Goal: Task Accomplishment & Management: Complete application form

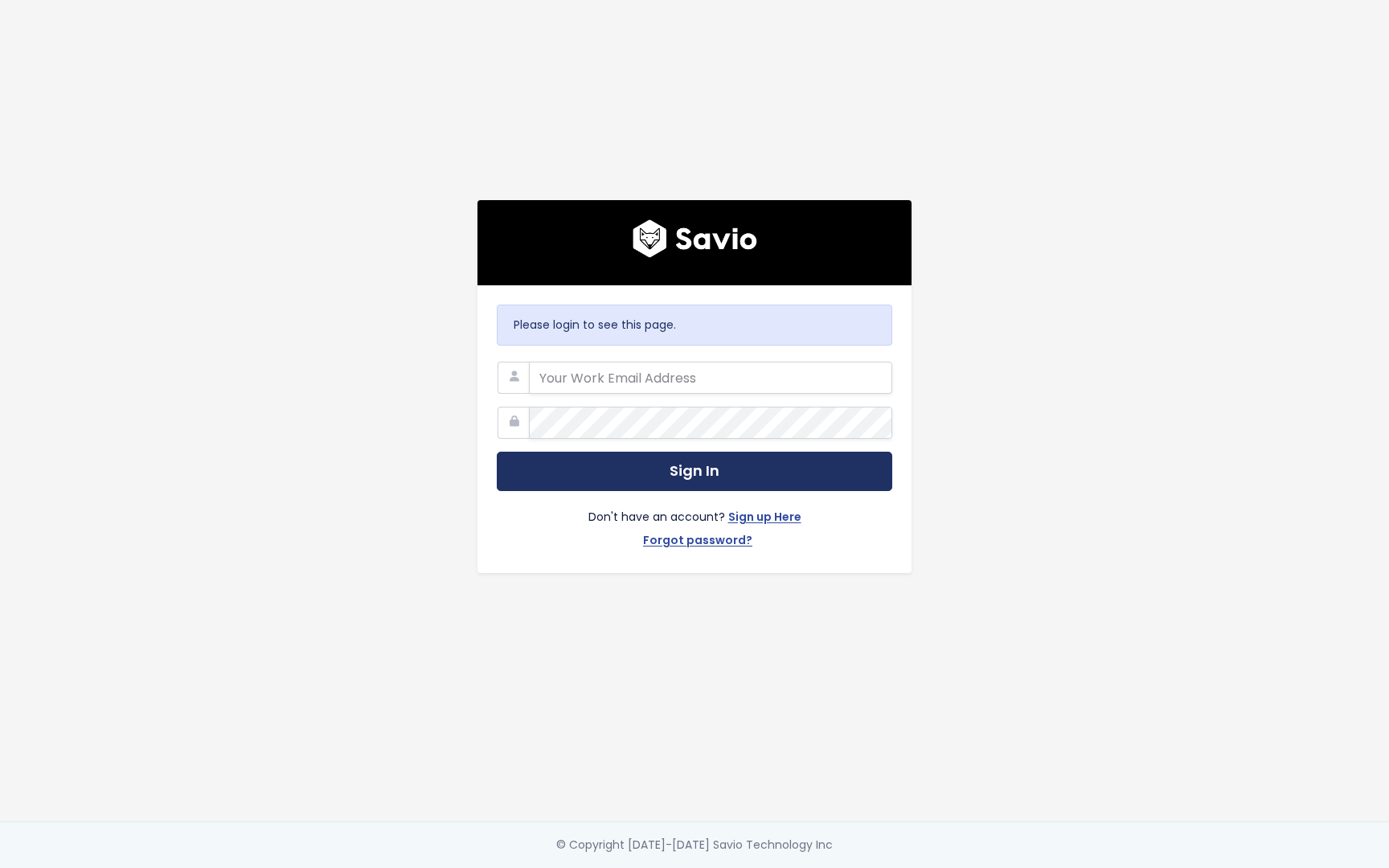
type input "[EMAIL_ADDRESS][DOMAIN_NAME]"
click at [569, 461] on button "Sign In" at bounding box center [694, 470] width 396 height 39
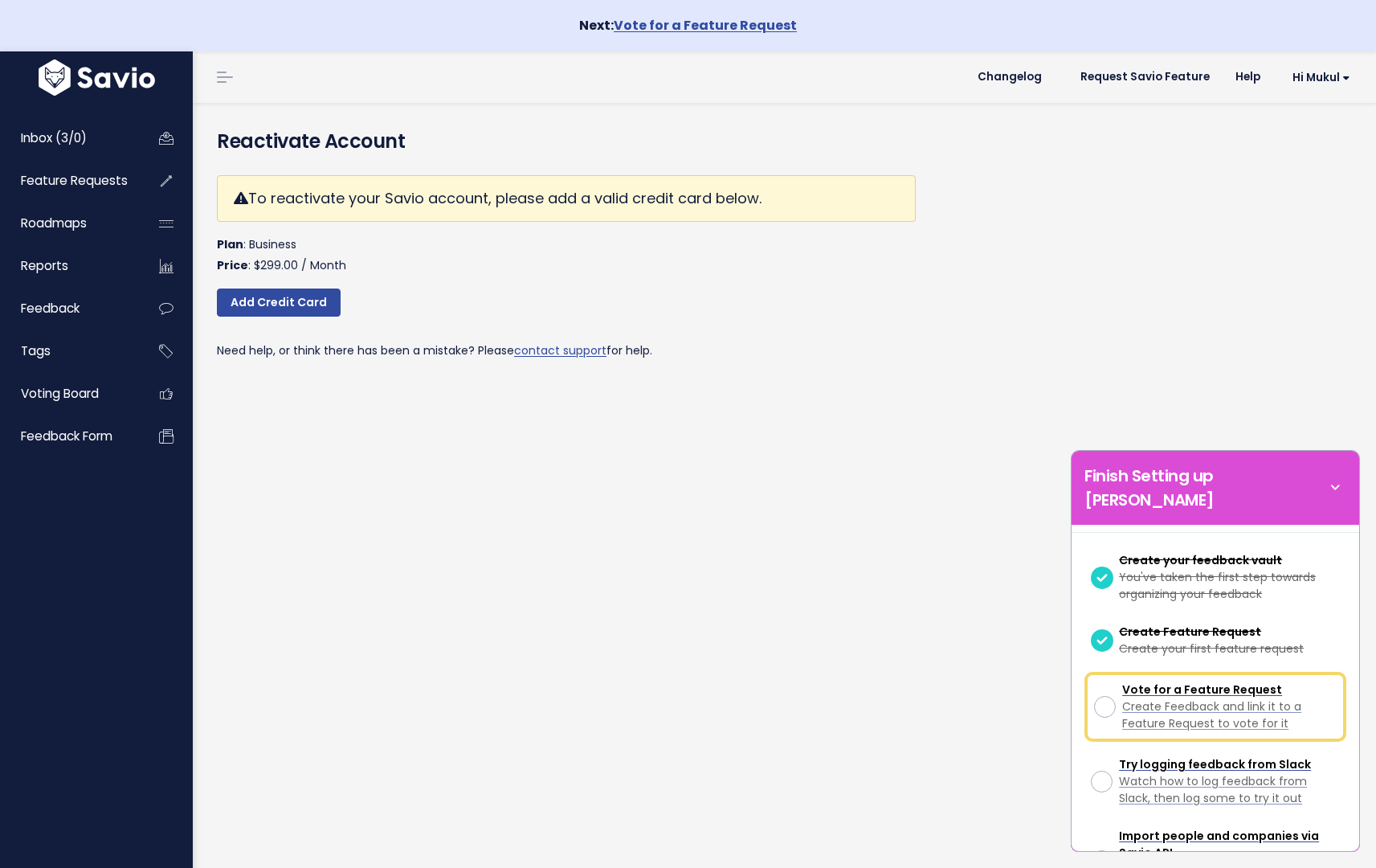
scroll to position [109, 0]
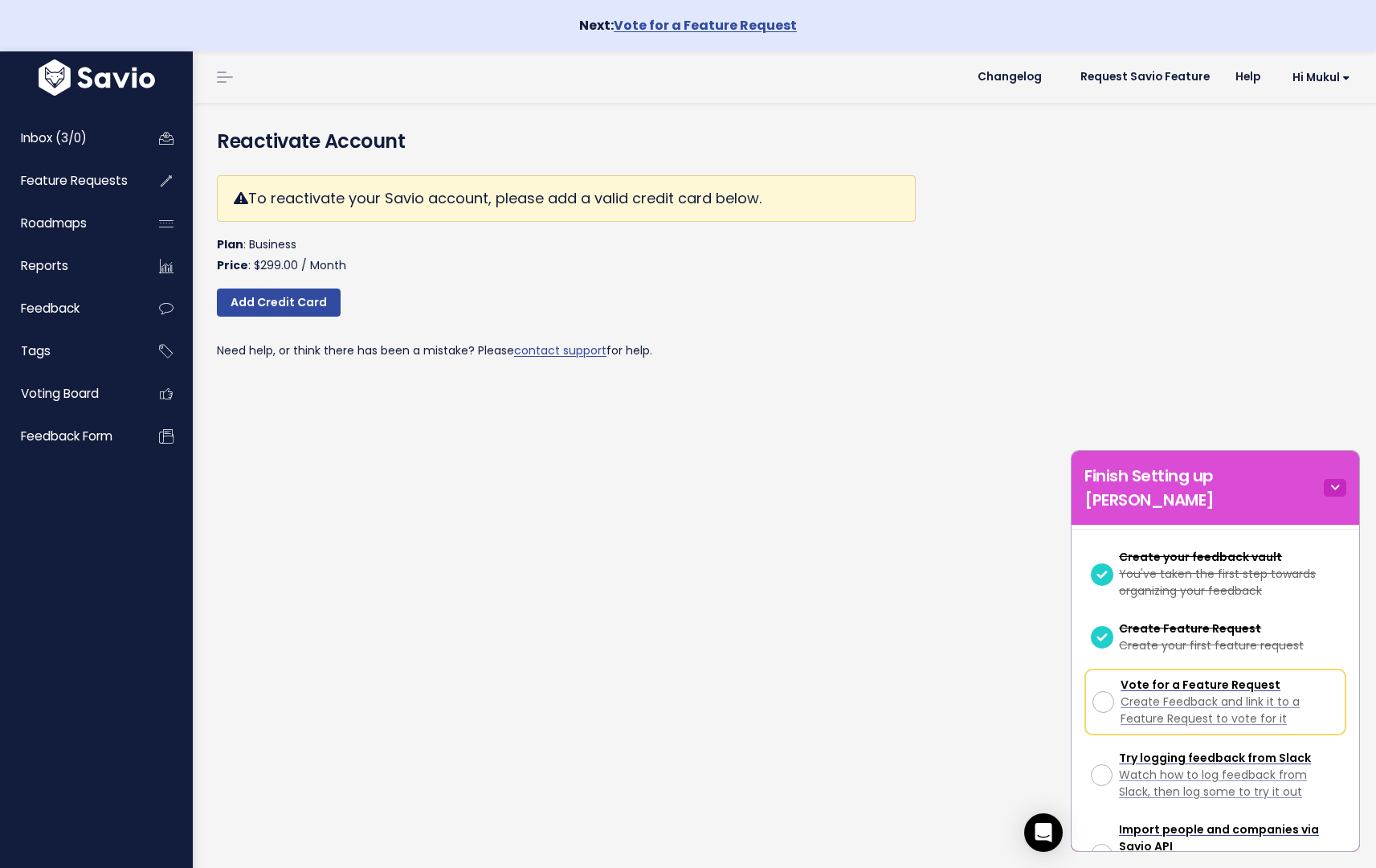
click at [1339, 479] on icon at bounding box center [1335, 488] width 22 height 17
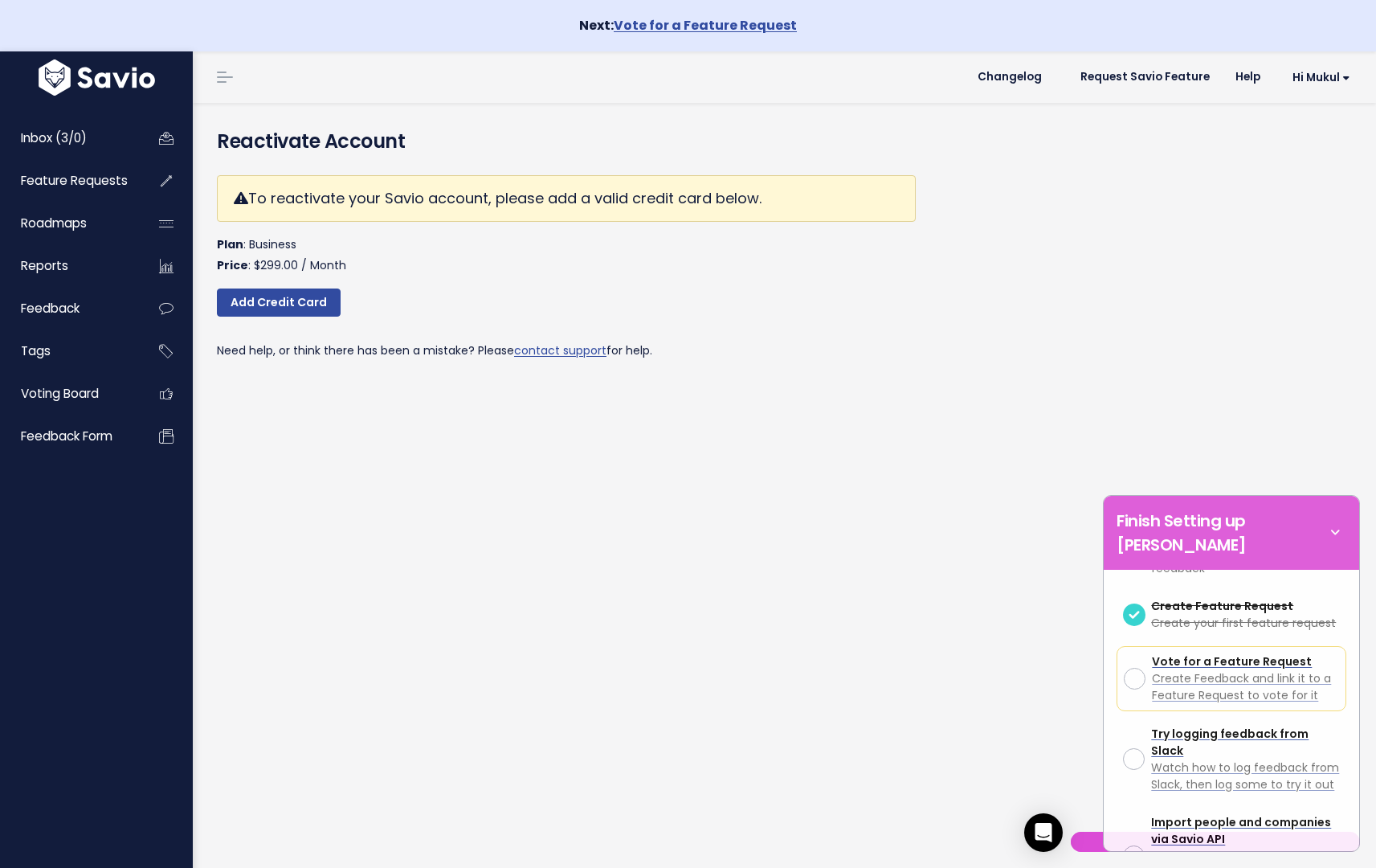
scroll to position [228, 0]
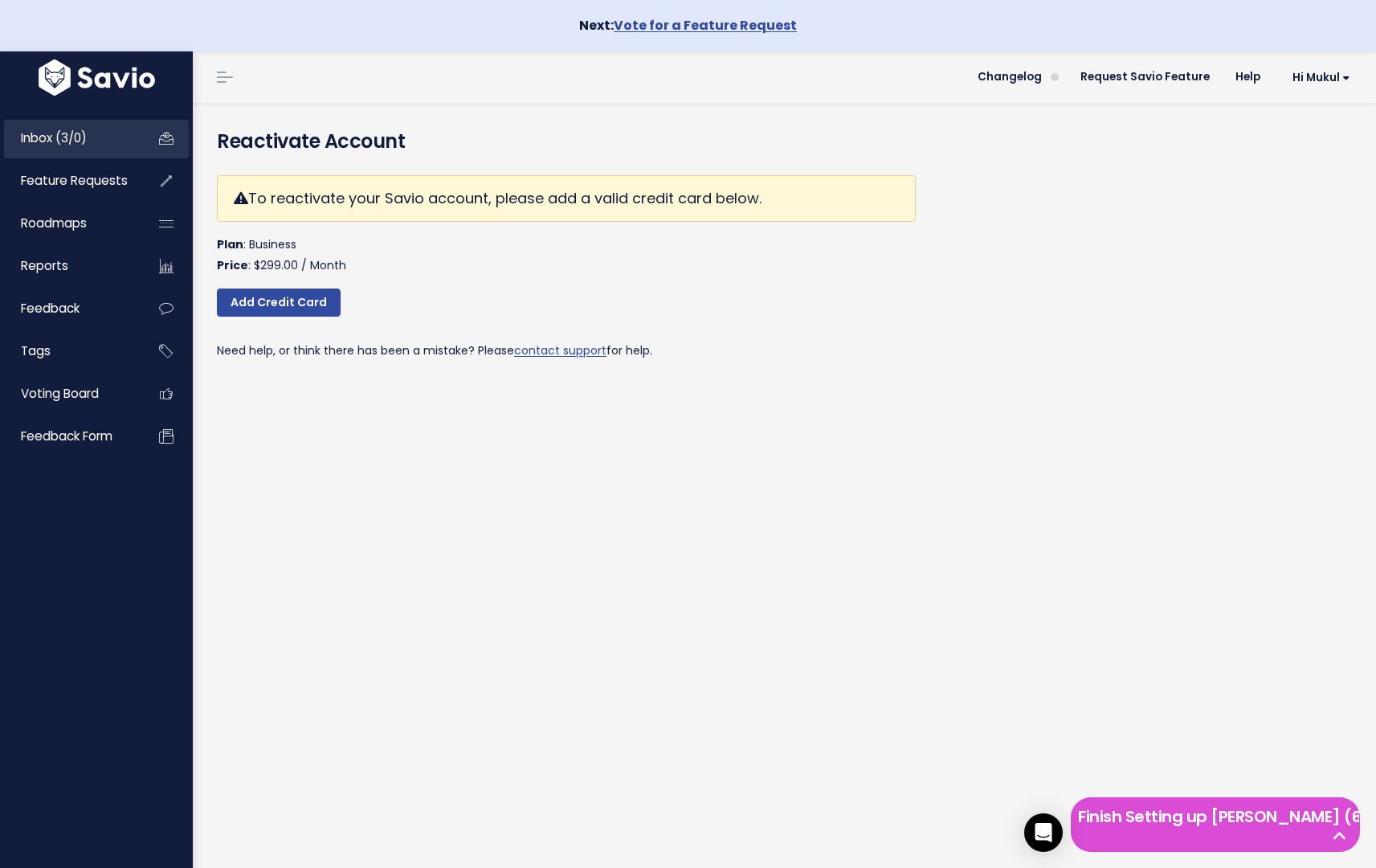
click at [113, 140] on link "Inbox (3/0)" at bounding box center [68, 138] width 130 height 36
click at [102, 137] on link "Inbox (3/0)" at bounding box center [68, 138] width 130 height 36
click at [81, 186] on span "Feature Requests" at bounding box center [74, 181] width 107 height 17
click at [76, 224] on span "Roadmaps" at bounding box center [54, 223] width 66 height 17
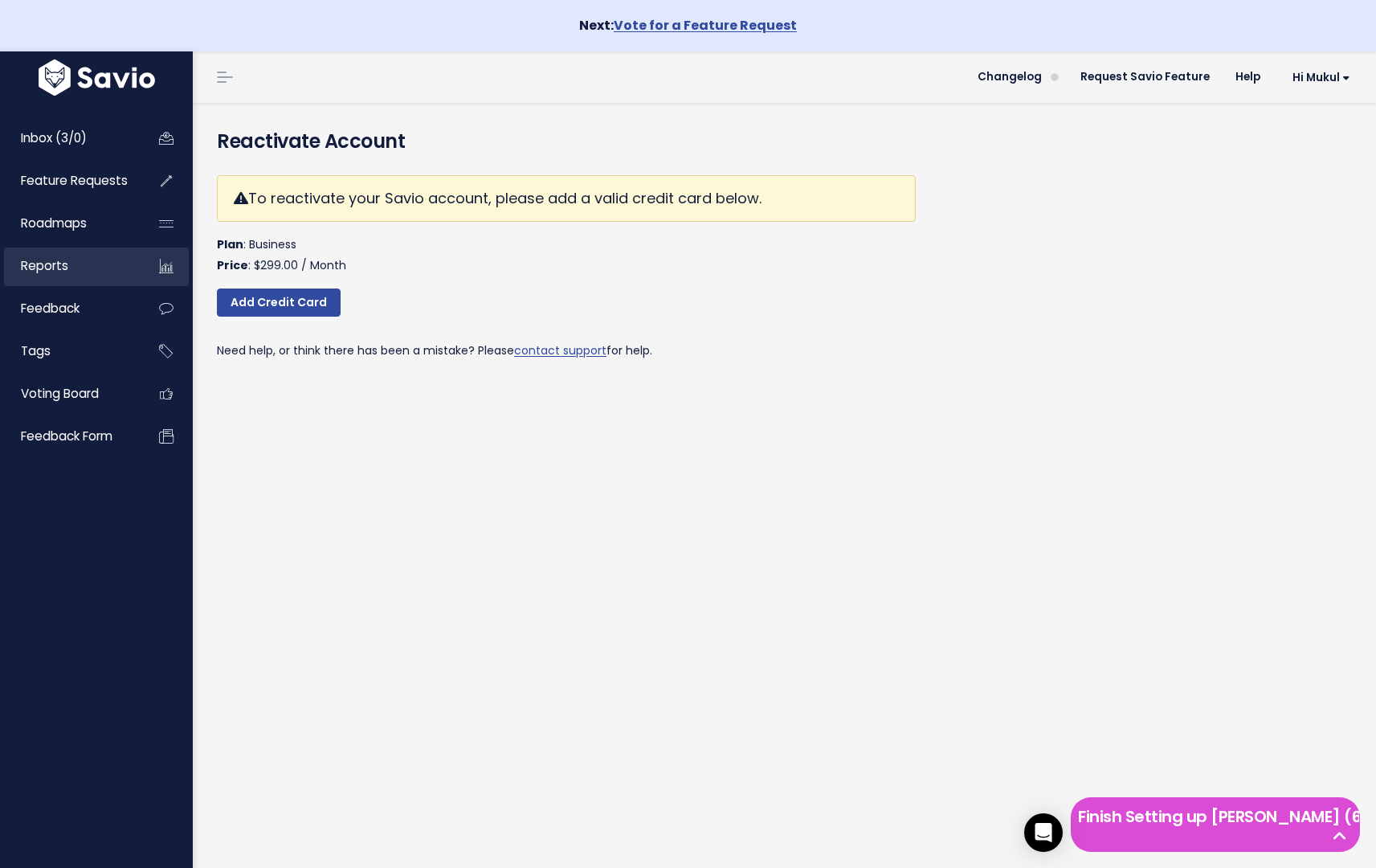
click at [82, 278] on link "Reports" at bounding box center [68, 266] width 130 height 36
click at [74, 318] on link "Feedback" at bounding box center [68, 308] width 130 height 36
click at [64, 509] on div "Inbox (3/0) Feature Requests Roadmaps Reports" at bounding box center [96, 487] width 193 height 775
click at [1315, 83] on span "Hi Mukul" at bounding box center [1321, 77] width 58 height 12
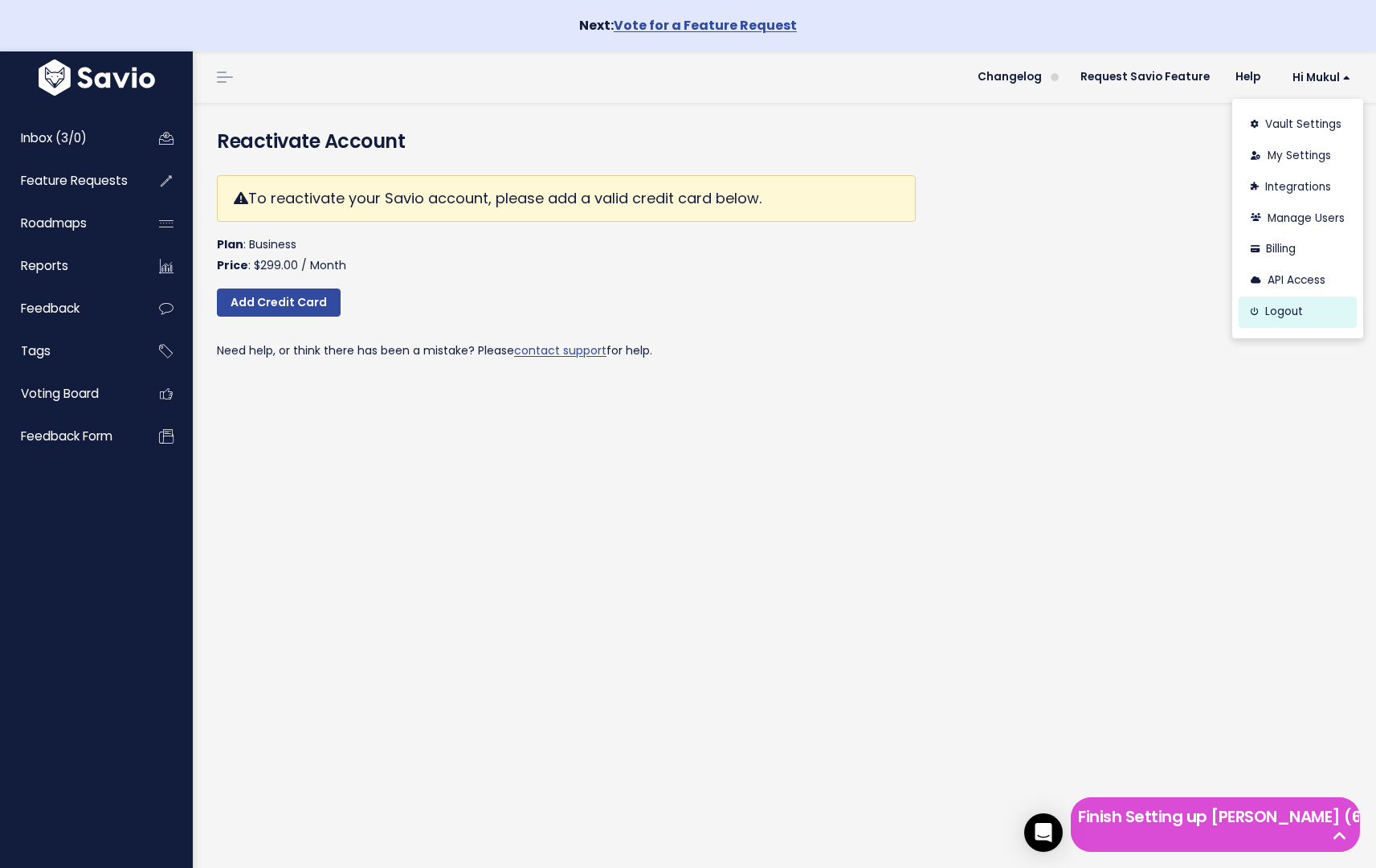
click at [1292, 315] on link "Logout" at bounding box center [1297, 312] width 118 height 32
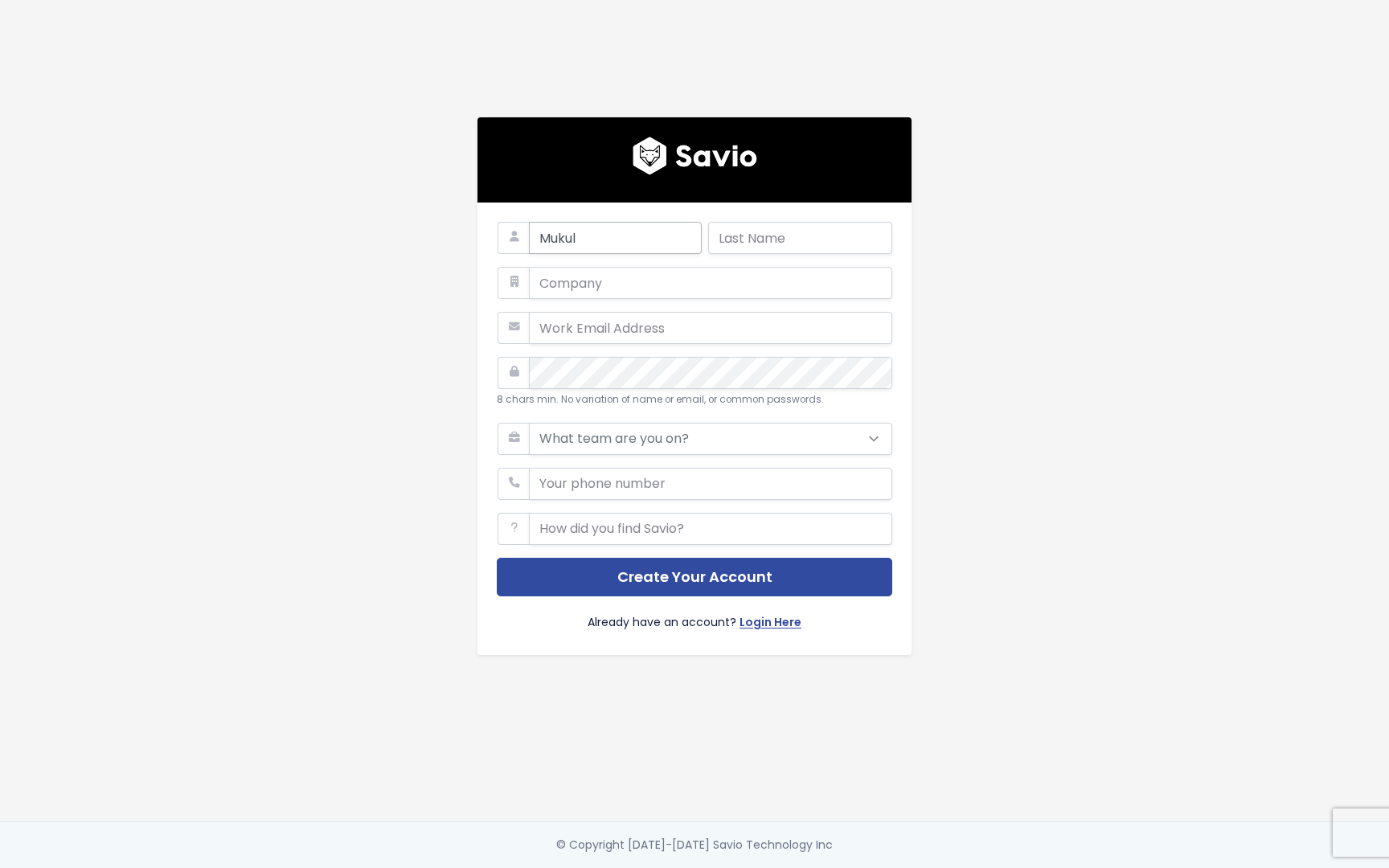
type input "Mukul"
type input "Goyal"
type input "toddenapps"
click at [613, 325] on input "email" at bounding box center [711, 327] width 363 height 32
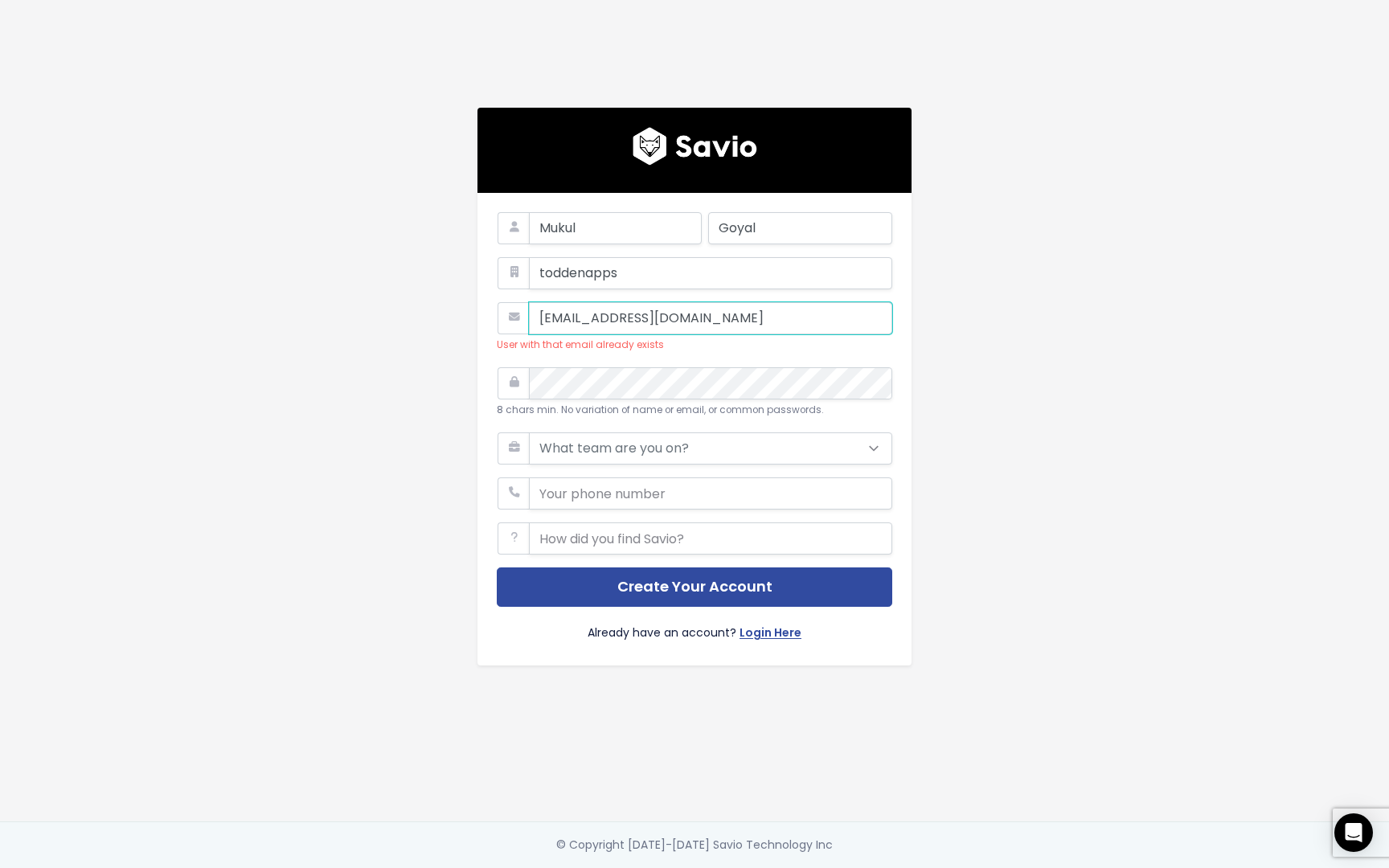
drag, startPoint x: 597, startPoint y: 321, endPoint x: 580, endPoint y: 317, distance: 17.5
click at [580, 317] on input "[EMAIL_ADDRESS][DOMAIN_NAME]" at bounding box center [711, 318] width 363 height 32
type input "[EMAIL_ADDRESS][DOMAIN_NAME]"
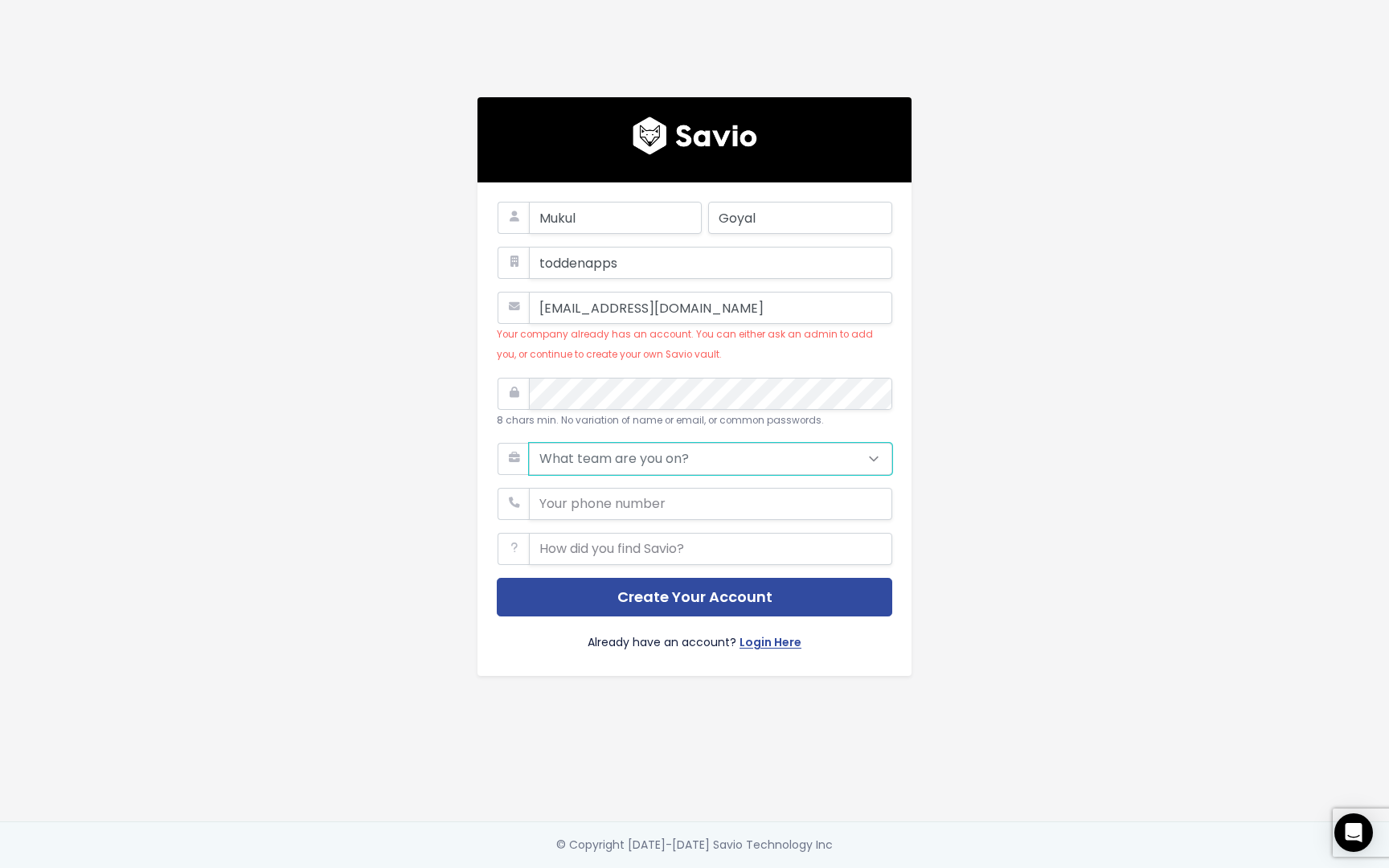
click at [614, 447] on select "What team are you on? Support Product Sales Customer Success Marketing Other" at bounding box center [711, 458] width 363 height 32
select select "PRODUCT"
click at [529, 443] on select "What team are you on? Support Product Sales Customer Success Marketing Other" at bounding box center [711, 458] width 363 height 32
click at [606, 504] on input "phone" at bounding box center [711, 503] width 363 height 32
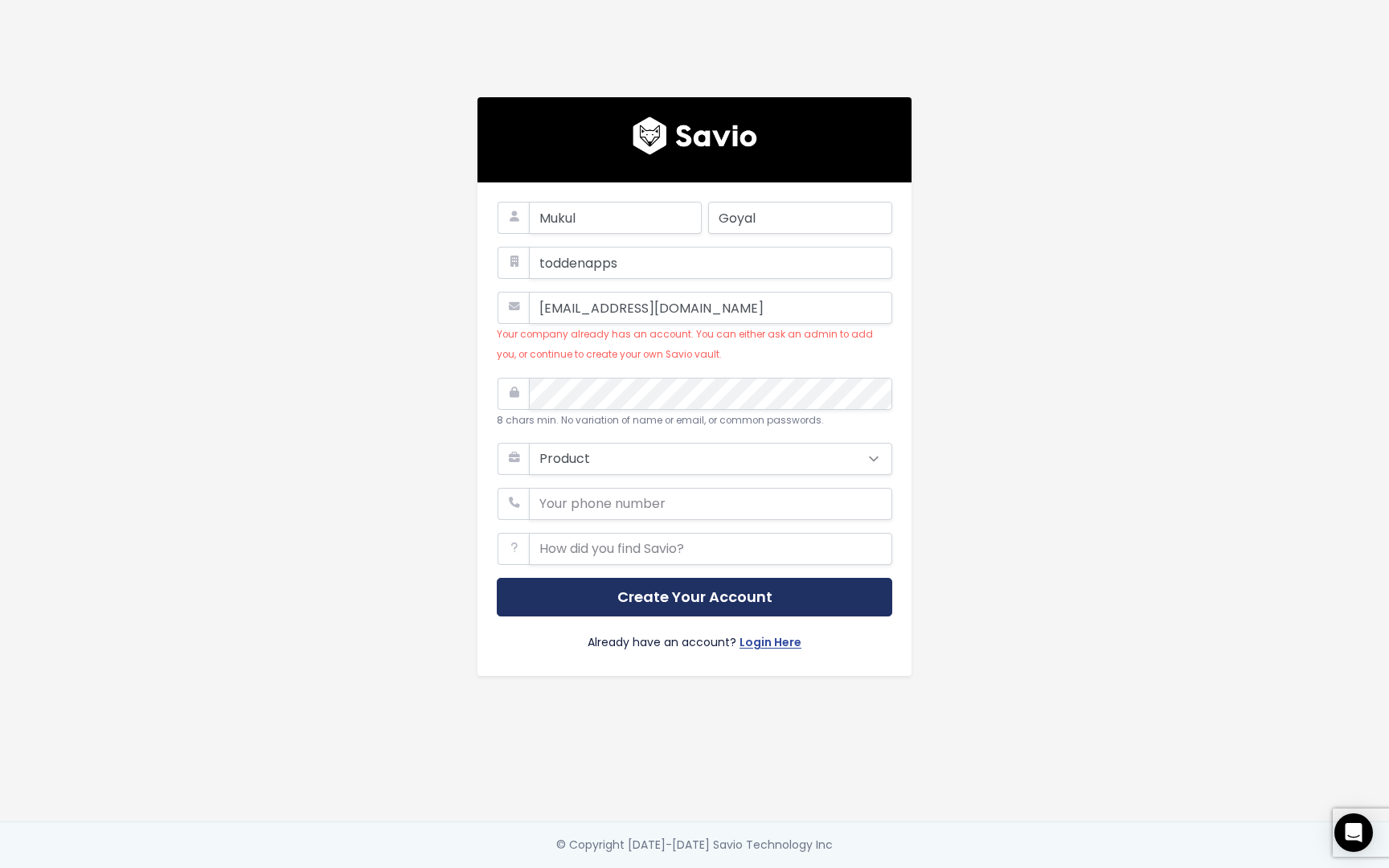
click at [622, 584] on button "Create Your Account" at bounding box center [694, 597] width 396 height 39
